Goal: Navigation & Orientation: Find specific page/section

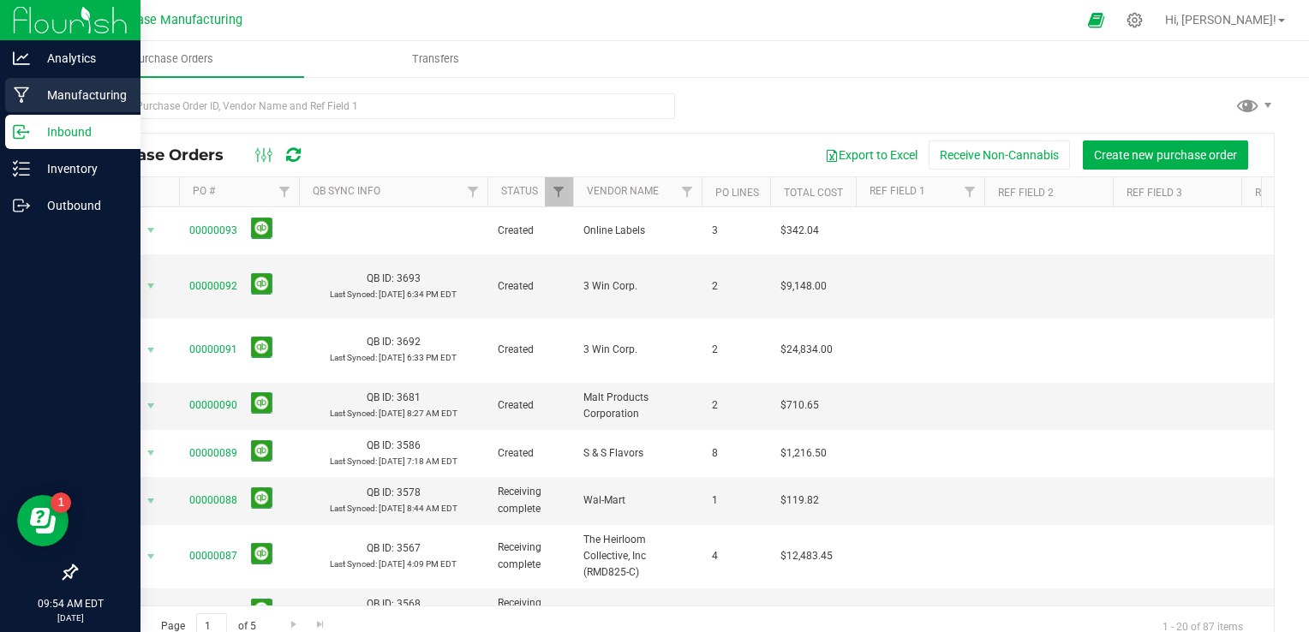
click at [33, 94] on p "Manufacturing" at bounding box center [81, 95] width 103 height 21
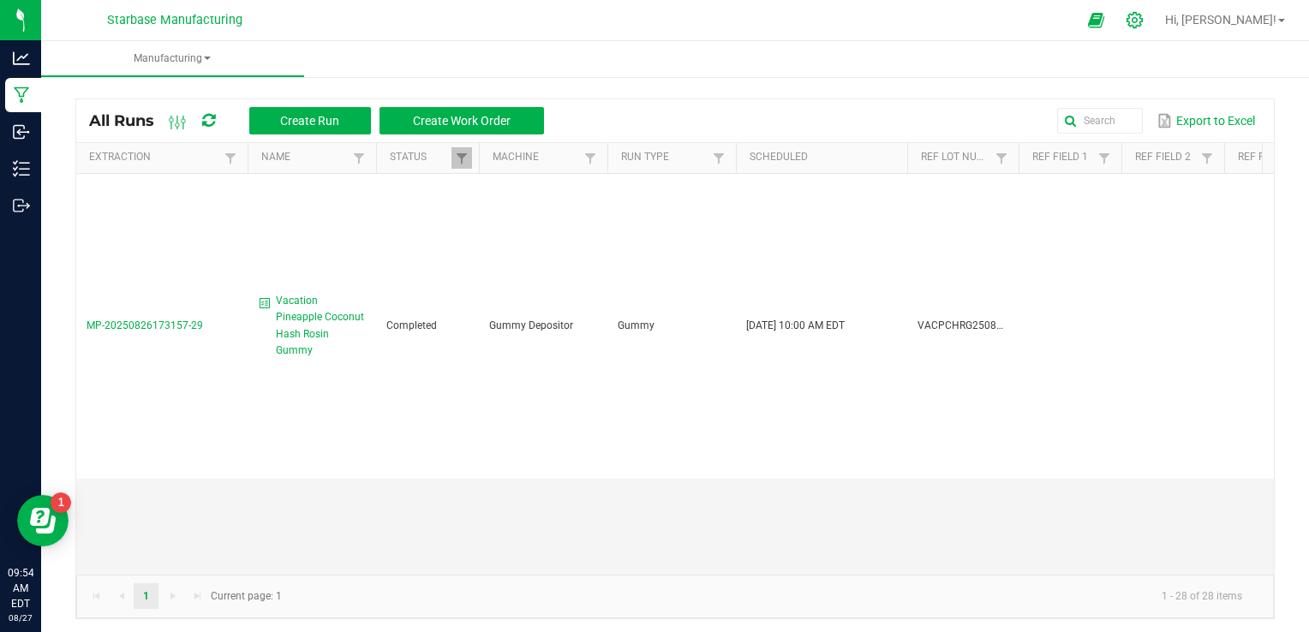
click at [1143, 19] on icon at bounding box center [1134, 20] width 16 height 16
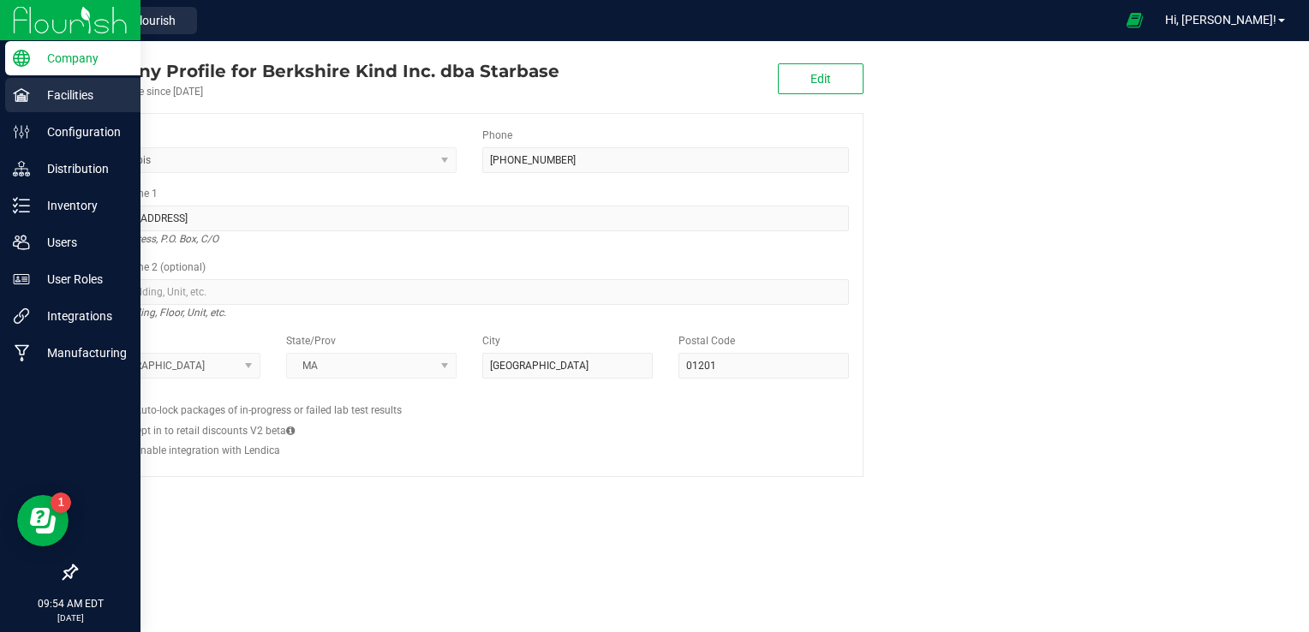
click at [31, 87] on p "Facilities" at bounding box center [81, 95] width 103 height 21
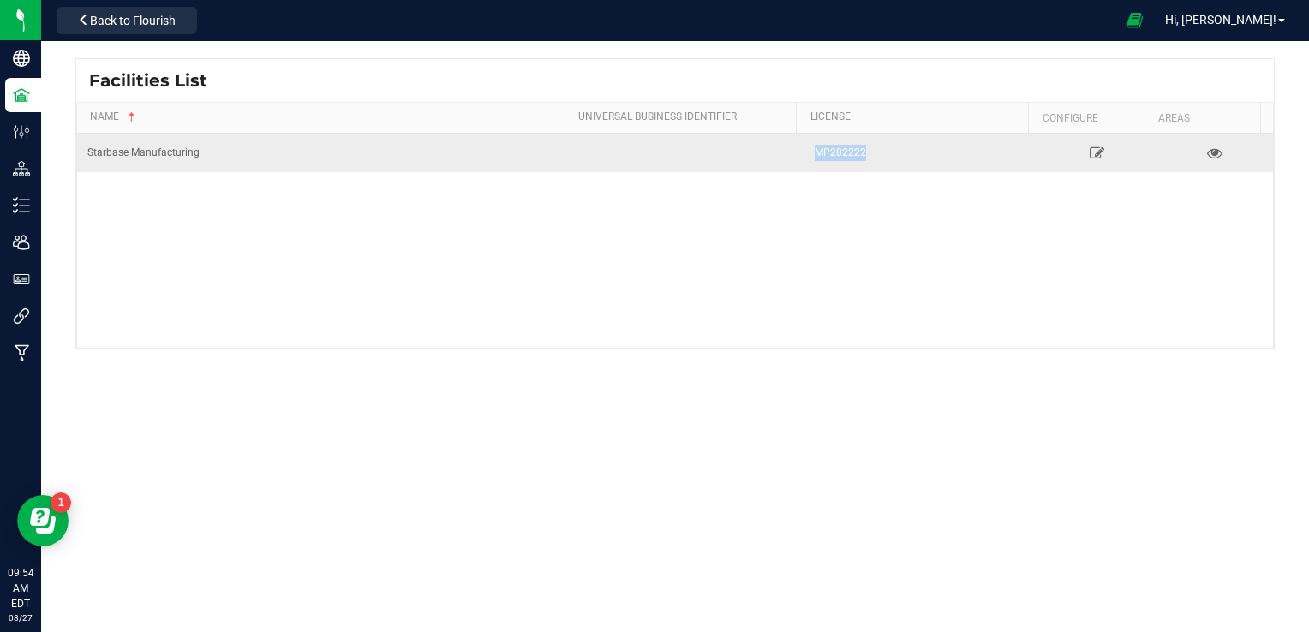
drag, startPoint x: 866, startPoint y: 150, endPoint x: 794, endPoint y: 150, distance: 72.0
click at [794, 150] on tr "Starbase Manufacturing MP282222" at bounding box center [675, 153] width 1196 height 39
drag, startPoint x: 794, startPoint y: 150, endPoint x: 827, endPoint y: 156, distance: 33.1
copy div "MP282222"
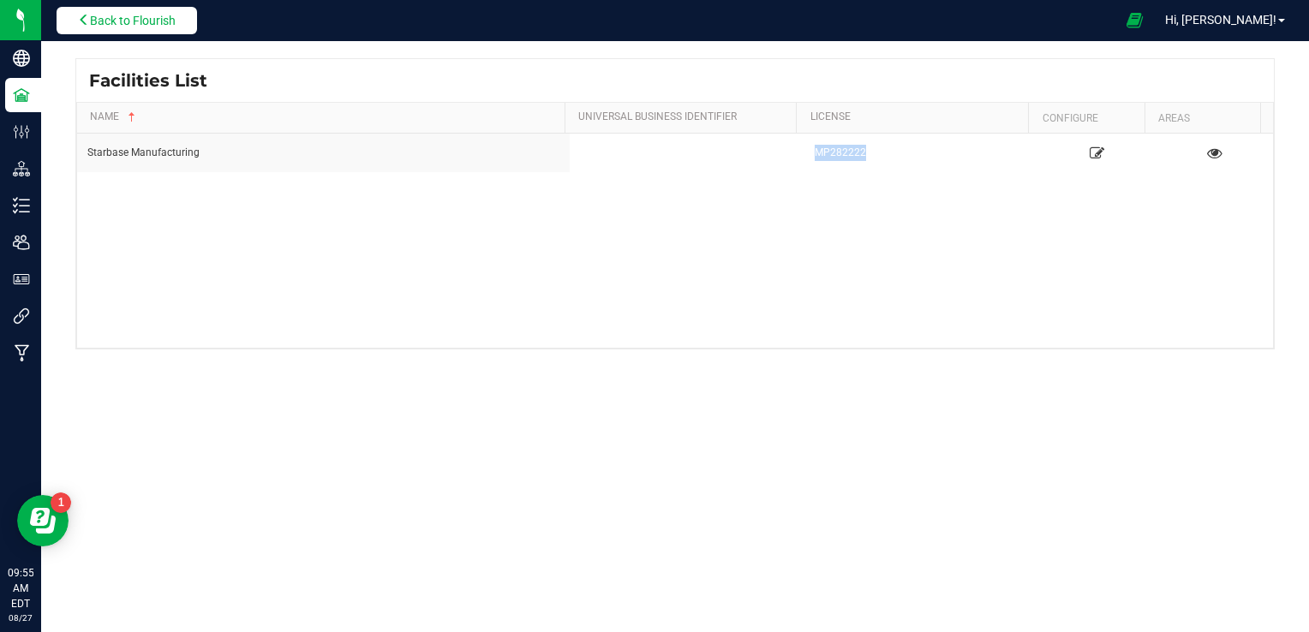
click at [172, 29] on button "Back to Flourish" at bounding box center [127, 20] width 140 height 27
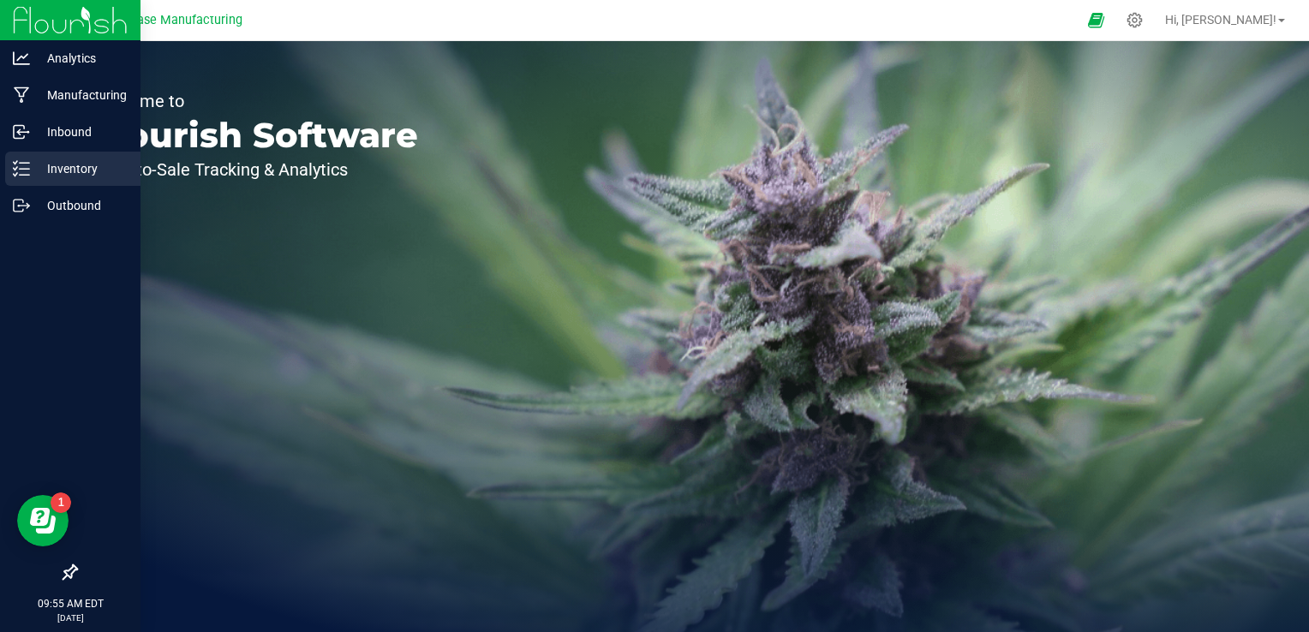
click at [34, 163] on p "Inventory" at bounding box center [81, 168] width 103 height 21
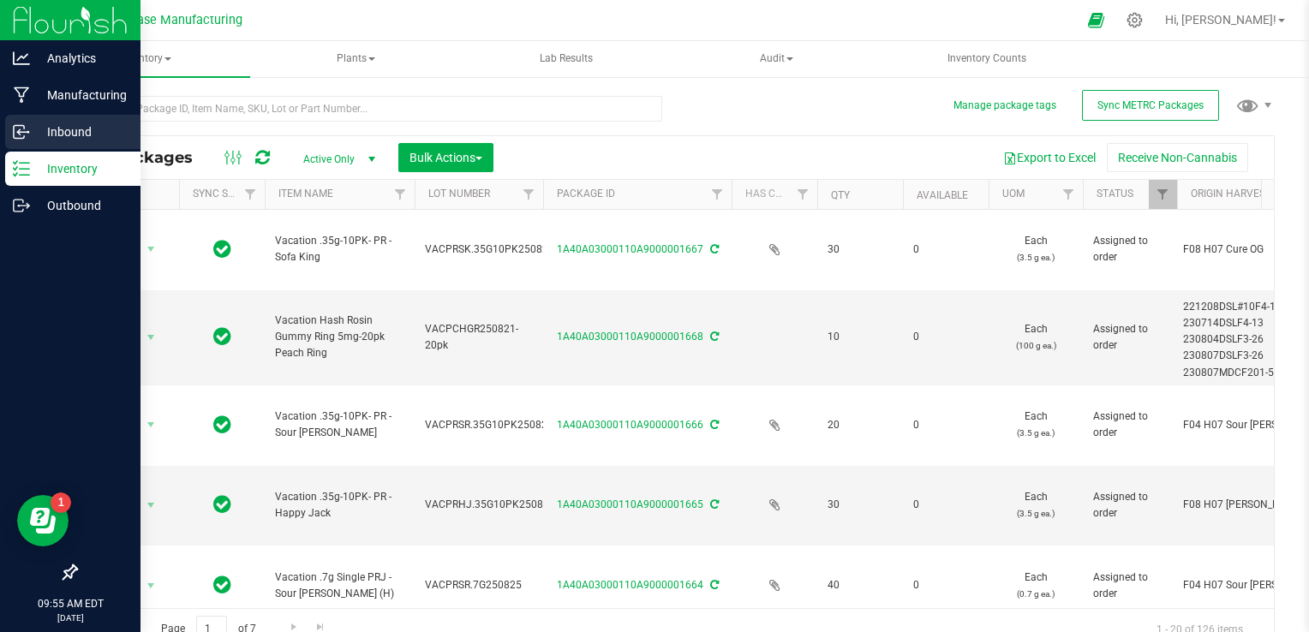
click at [22, 135] on icon at bounding box center [21, 131] width 17 height 17
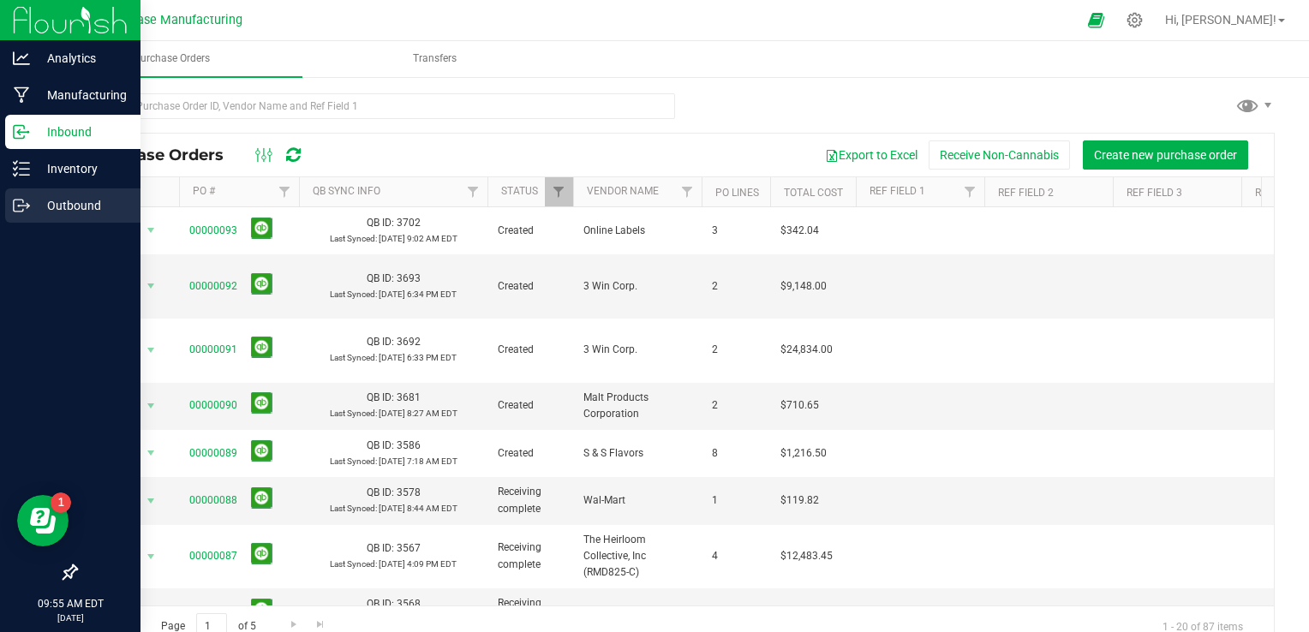
click at [27, 197] on div "Outbound" at bounding box center [72, 205] width 135 height 34
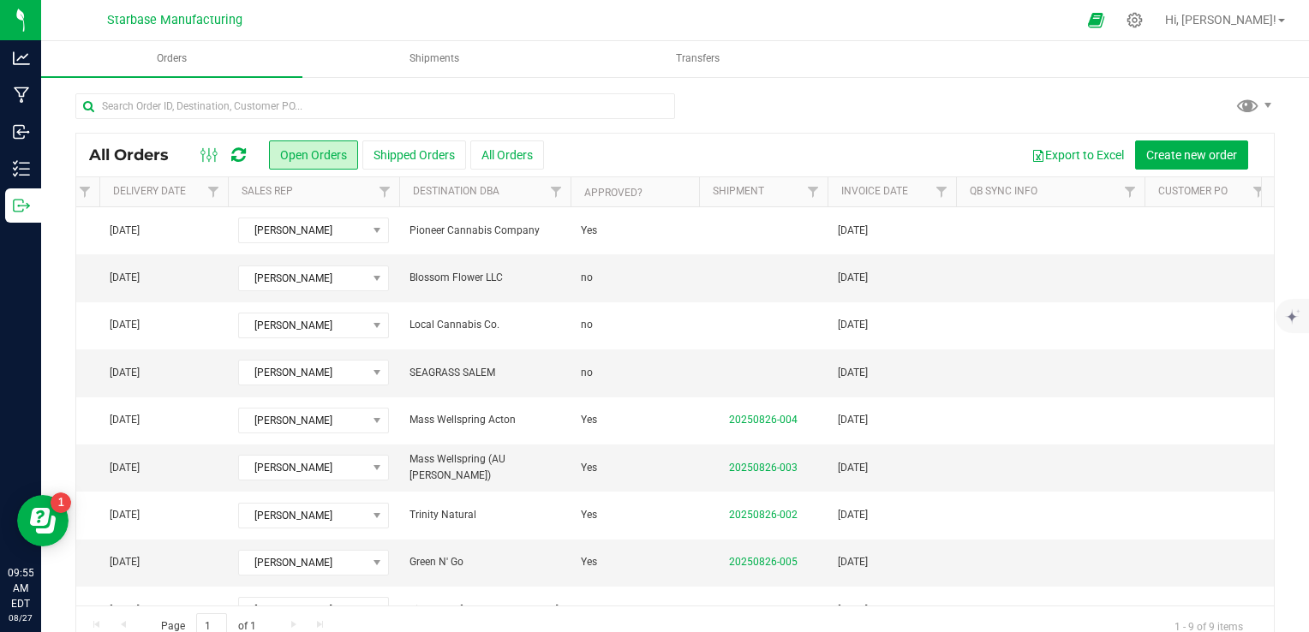
scroll to position [0, 407]
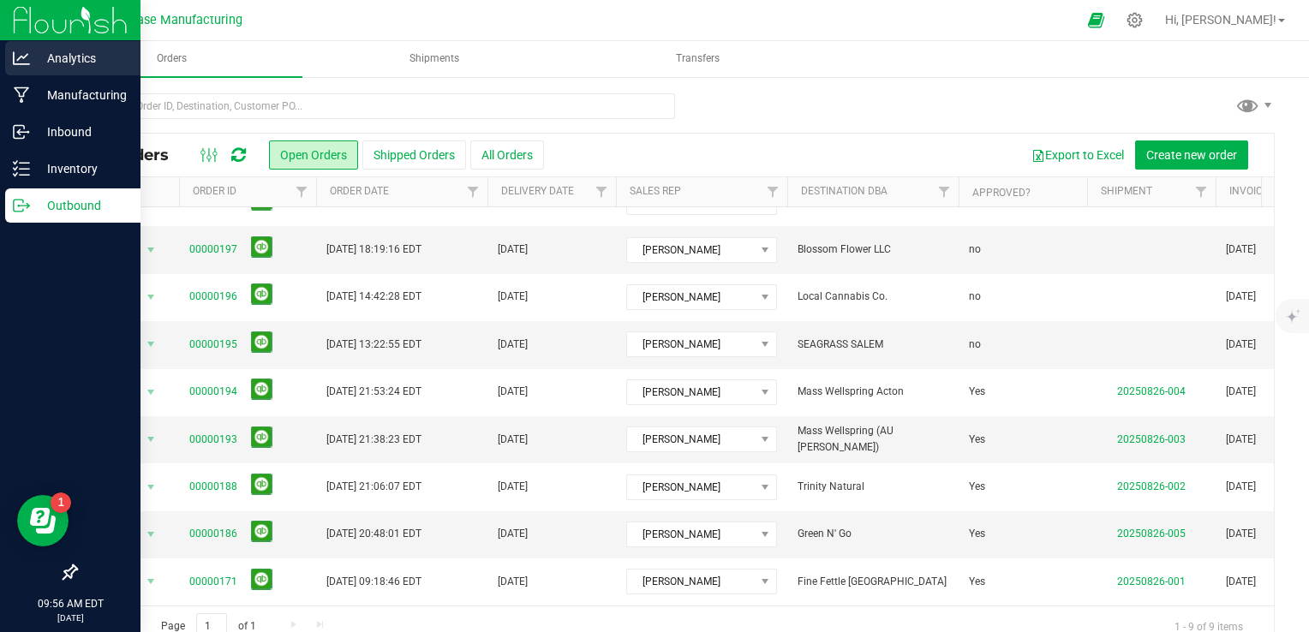
click at [45, 36] on img at bounding box center [70, 20] width 115 height 40
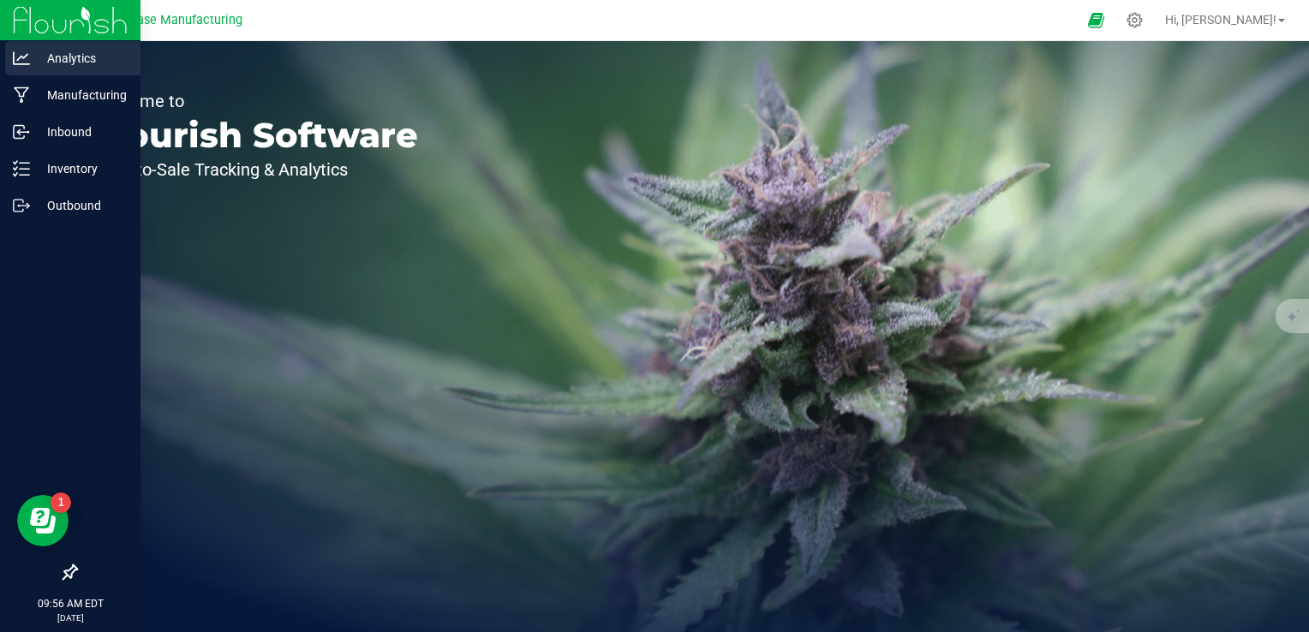
click at [47, 57] on p "Analytics" at bounding box center [81, 58] width 103 height 21
